Goal: Use online tool/utility: Utilize a website feature to perform a specific function

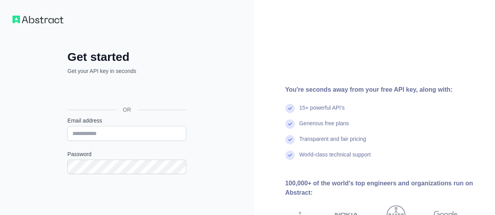
click at [110, 104] on div "OR" at bounding box center [126, 110] width 119 height 14
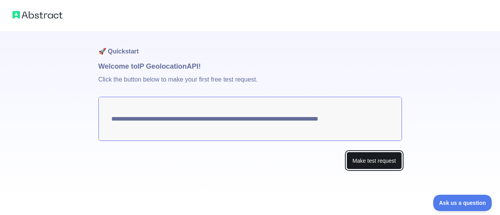
click at [372, 162] on button "Make test request" at bounding box center [374, 161] width 55 height 18
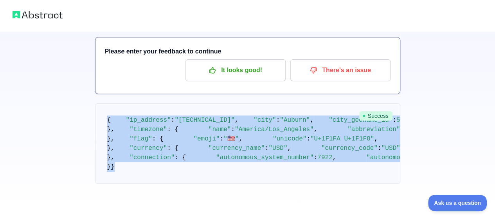
scroll to position [406, 0]
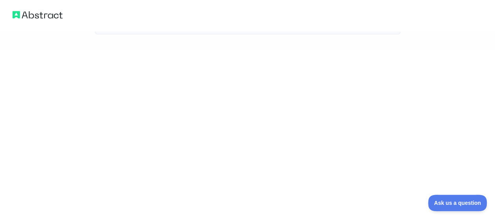
drag, startPoint x: 107, startPoint y: 82, endPoint x: 158, endPoint y: 154, distance: 88.4
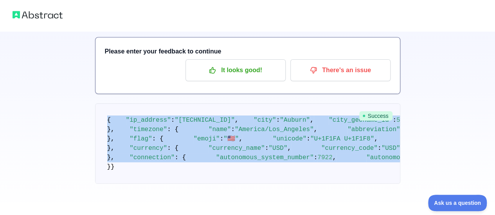
scroll to position [0, 0]
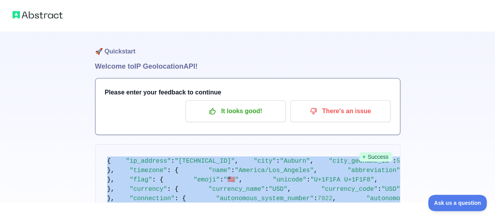
click at [129, 161] on pre "{ "ip_address" : "2601:601:d180:9d0:ad30:6373:ae38:fa7" , "city" : "Auburn" , "…" at bounding box center [247, 185] width 305 height 81
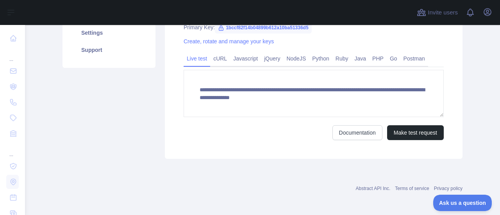
scroll to position [155, 0]
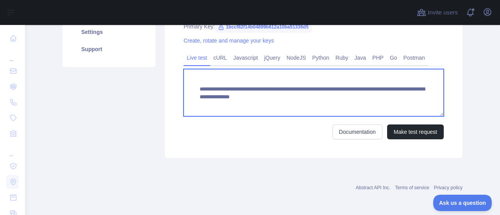
drag, startPoint x: 281, startPoint y: 100, endPoint x: 196, endPoint y: 86, distance: 86.4
click at [196, 86] on textarea "**********" at bounding box center [314, 92] width 260 height 47
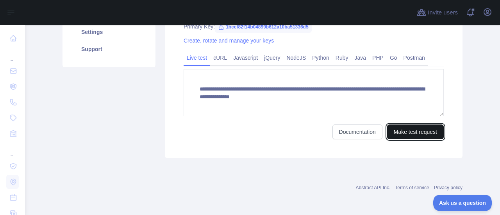
click at [425, 129] on button "Make test request" at bounding box center [415, 132] width 57 height 15
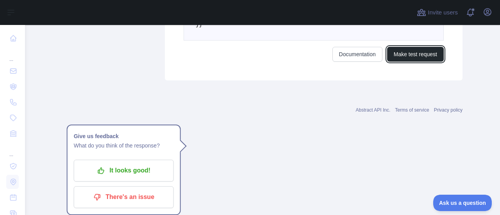
scroll to position [533, 0]
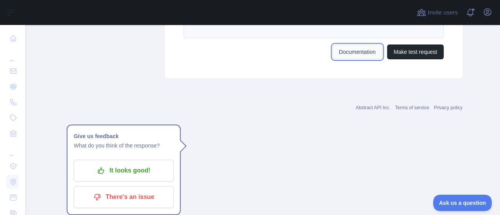
click at [367, 59] on link "Documentation" at bounding box center [358, 52] width 50 height 15
